Goal: Information Seeking & Learning: Learn about a topic

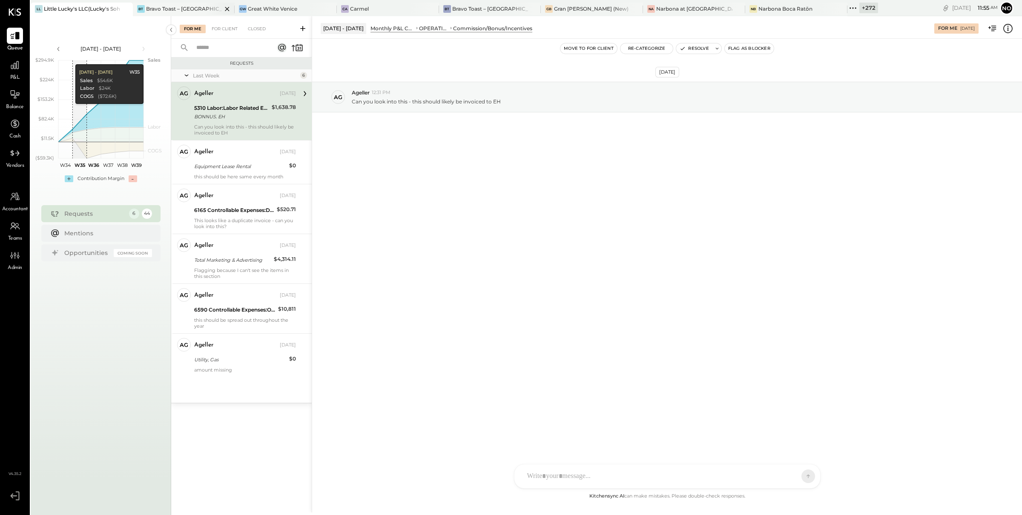
click at [185, 9] on div "Bravo Toast – [GEOGRAPHIC_DATA]" at bounding box center [184, 8] width 76 height 7
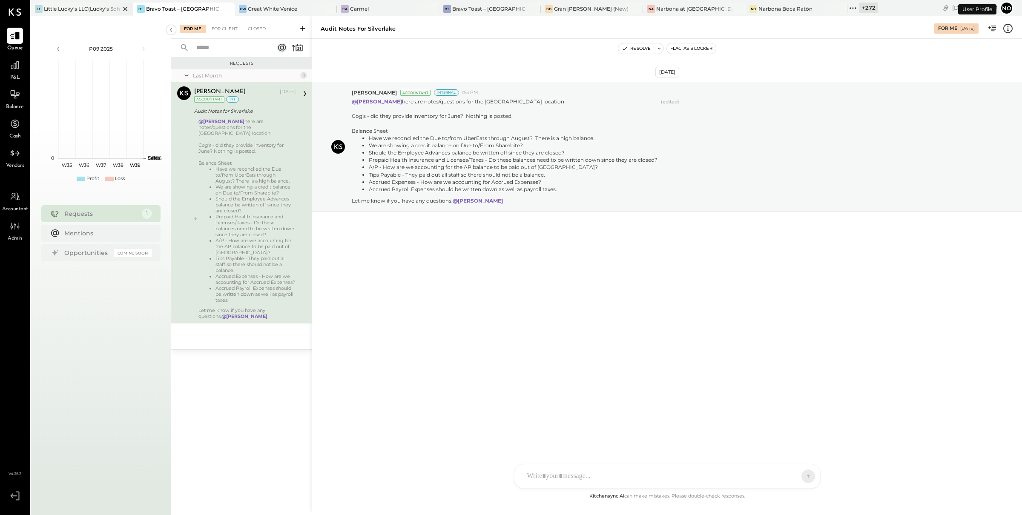
click at [121, 11] on icon at bounding box center [125, 9] width 11 height 10
click at [17, 65] on icon at bounding box center [14, 65] width 11 height 11
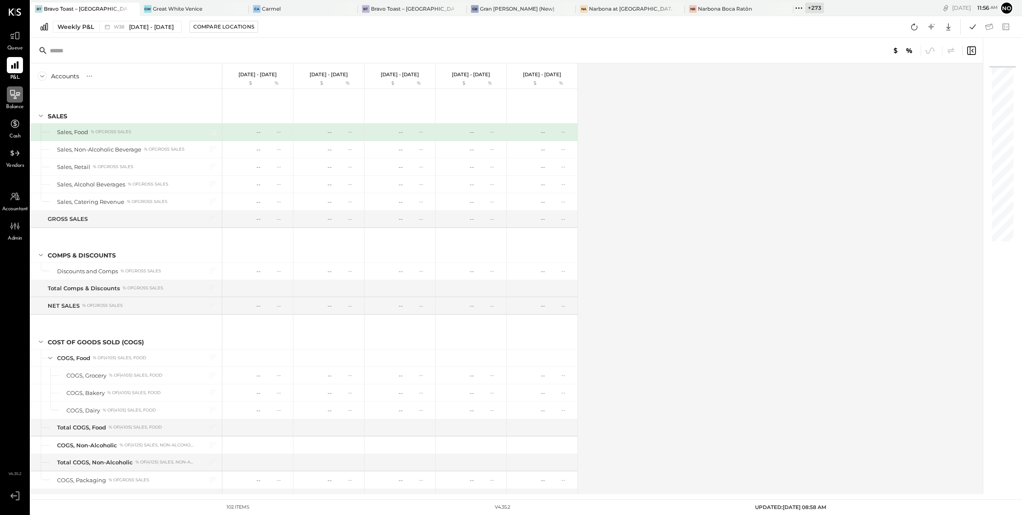
click at [14, 99] on icon at bounding box center [14, 94] width 11 height 11
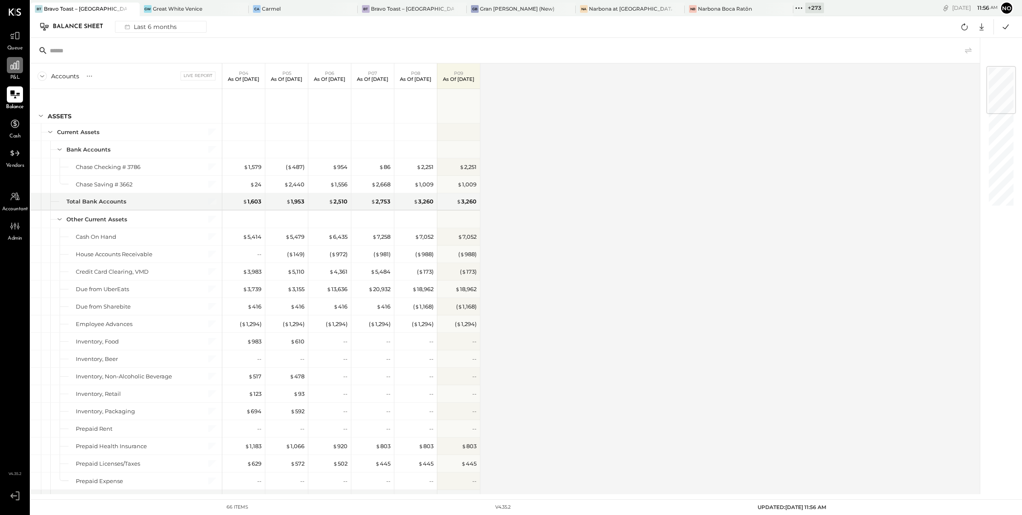
click at [18, 63] on icon at bounding box center [15, 65] width 9 height 9
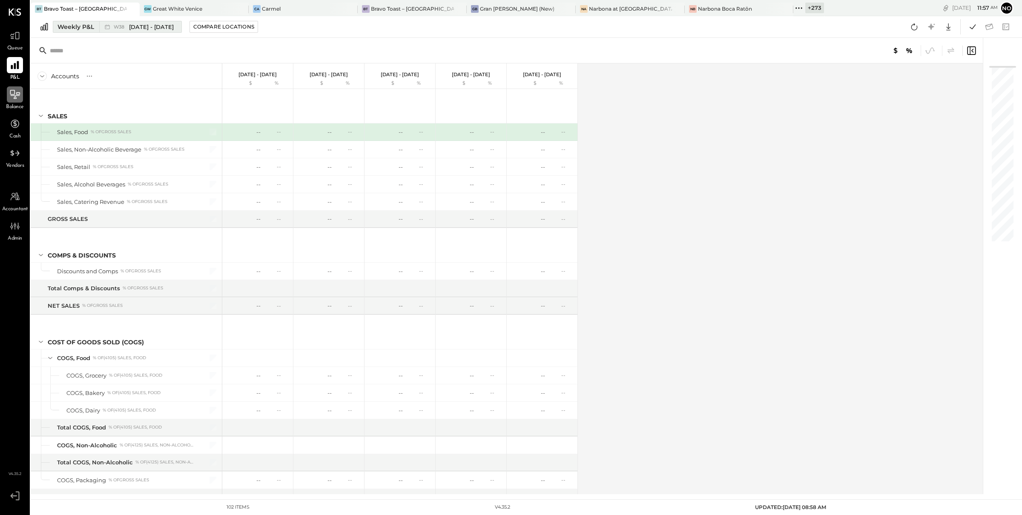
click at [147, 23] on span "[DATE] - [DATE]" at bounding box center [151, 27] width 45 height 8
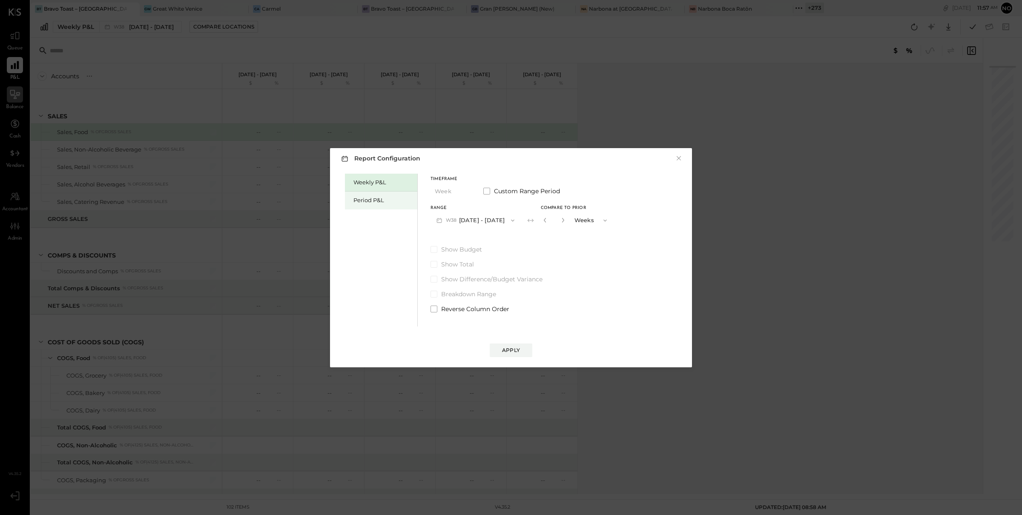
click at [370, 198] on div "Period P&L" at bounding box center [383, 200] width 60 height 8
click at [489, 218] on button "P09 [DATE] - [DATE]" at bounding box center [474, 220] width 89 height 16
drag, startPoint x: 476, startPoint y: 223, endPoint x: 508, endPoint y: 221, distance: 31.5
click at [478, 223] on span "[DATE] - [DATE]" at bounding box center [470, 221] width 40 height 7
click at [552, 221] on div "Compare" at bounding box center [546, 221] width 28 height 7
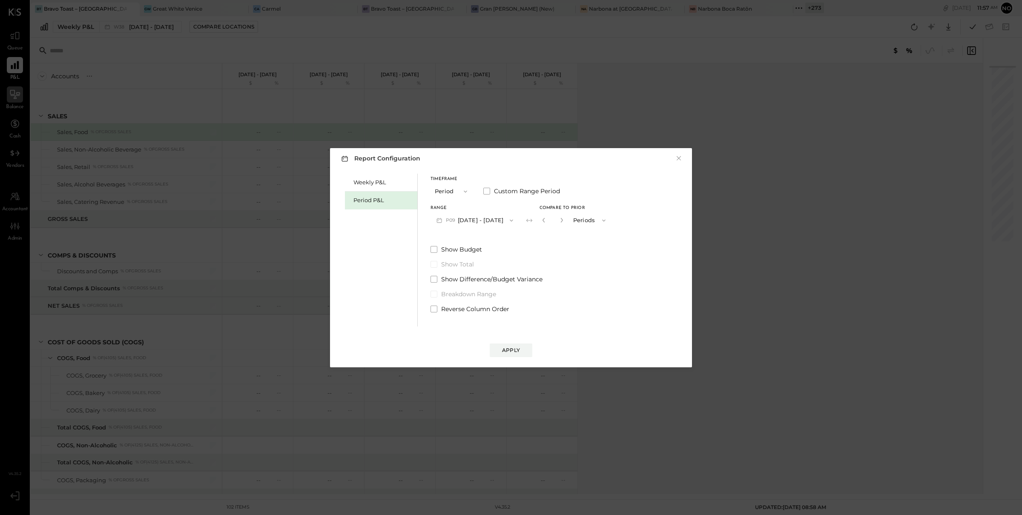
click at [565, 221] on button "button" at bounding box center [561, 219] width 7 height 9
type input "*"
click at [514, 348] on div "Apply" at bounding box center [511, 350] width 18 height 7
